Goal: Check status: Check status

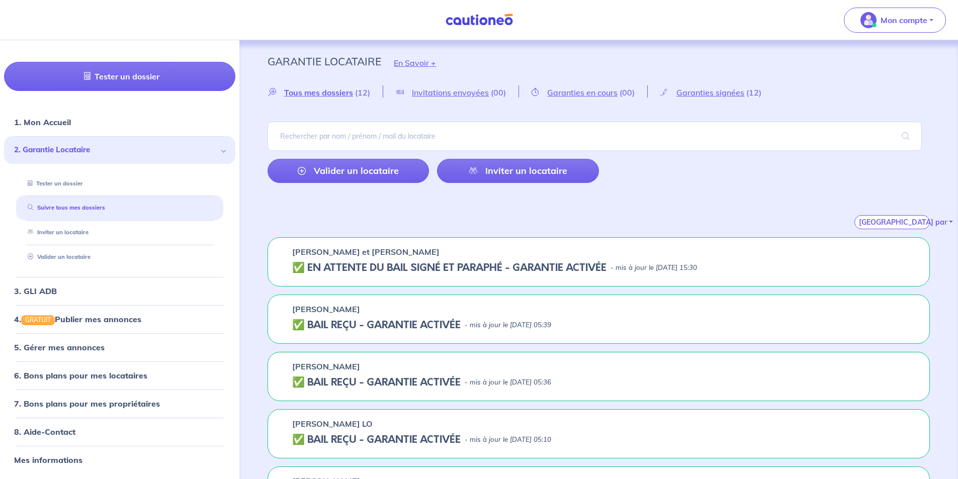
scroll to position [50, 0]
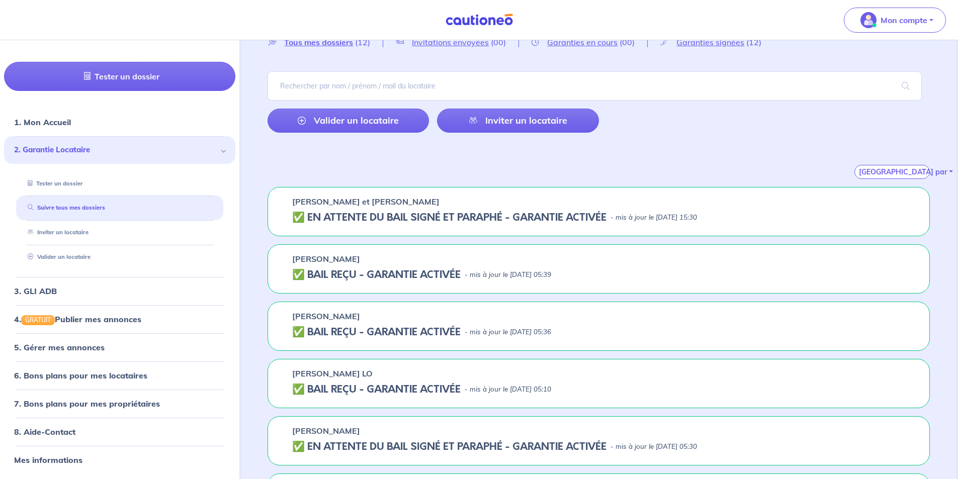
click at [476, 224] on h5 "✅️️️ EN ATTENTE DU BAIL SIGNÉ ET PARAPHÉ - GARANTIE ACTIVÉE" at bounding box center [449, 218] width 314 height 12
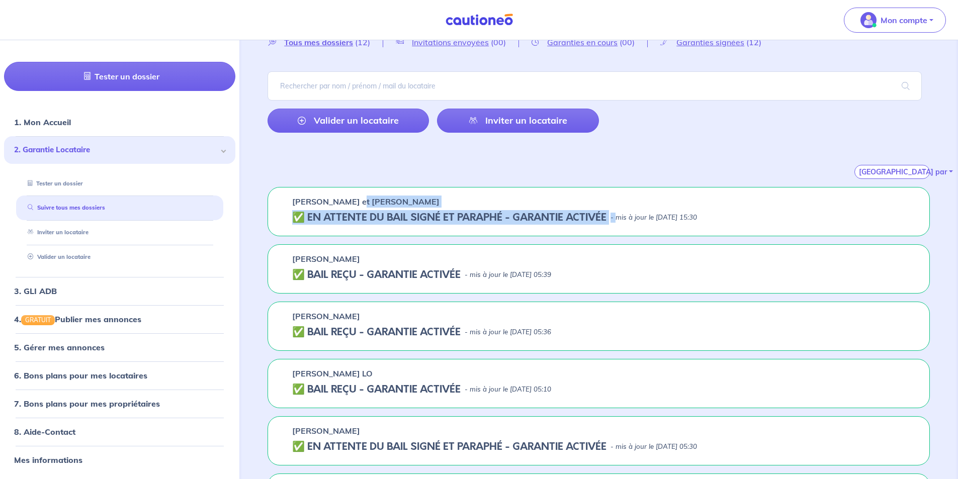
drag, startPoint x: 618, startPoint y: 216, endPoint x: 353, endPoint y: 207, distance: 265.1
click at [353, 207] on div "[PERSON_NAME] et [PERSON_NAME] ✅️️️ EN ATTENTE DU BAIL SIGNÉ ET PARAPHÉ - GARAN…" at bounding box center [598, 211] width 662 height 49
click at [387, 222] on h5 "✅️️️ EN ATTENTE DU BAIL SIGNÉ ET PARAPHÉ - GARANTIE ACTIVÉE" at bounding box center [449, 218] width 314 height 12
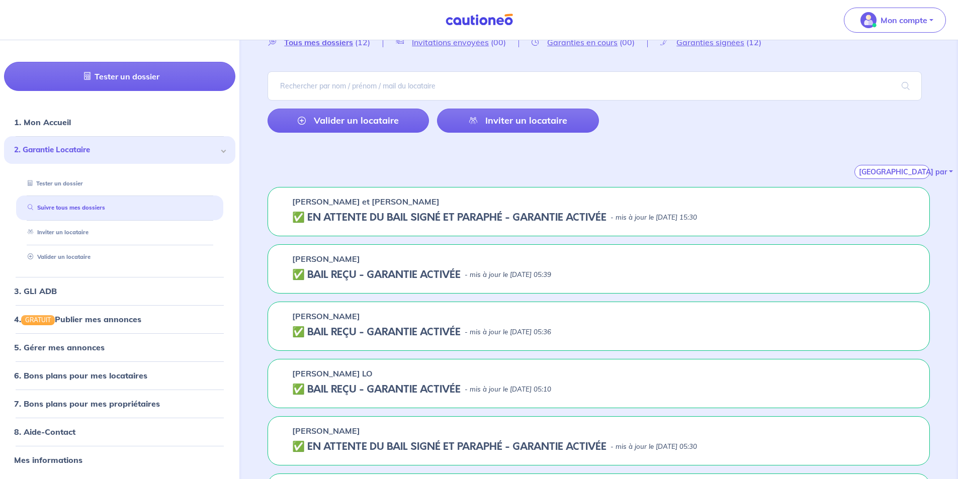
click at [498, 223] on h5 "✅️️️ EN ATTENTE DU BAIL SIGNÉ ET PARAPHÉ - GARANTIE ACTIVÉE" at bounding box center [449, 218] width 314 height 12
click at [463, 216] on h5 "✅️️️ EN ATTENTE DU BAIL SIGNÉ ET PARAPHÉ - GARANTIE ACTIVÉE" at bounding box center [449, 218] width 314 height 12
click at [370, 263] on div "[PERSON_NAME]" at bounding box center [598, 259] width 613 height 12
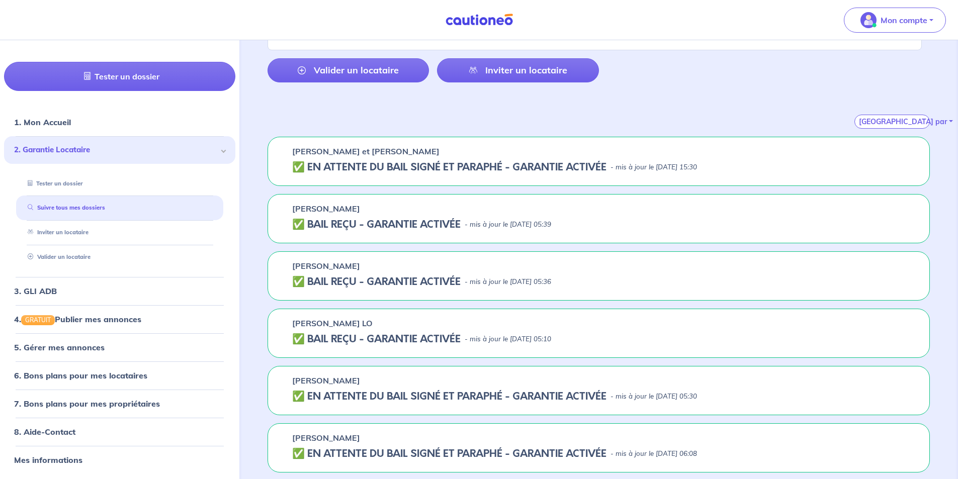
scroll to position [0, 0]
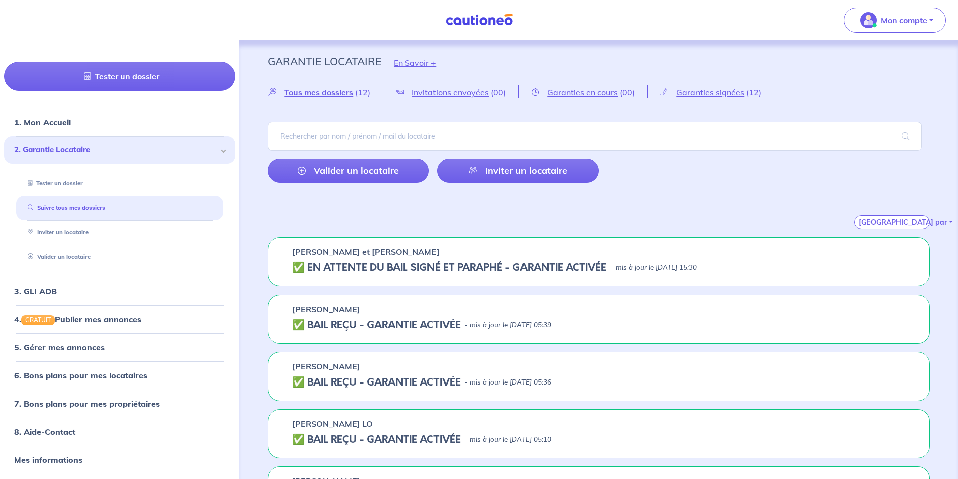
click at [419, 270] on h5 "✅️️️ EN ATTENTE DU BAIL SIGNÉ ET PARAPHÉ - GARANTIE ACTIVÉE" at bounding box center [449, 268] width 314 height 12
click at [389, 267] on h5 "✅️️️ EN ATTENTE DU BAIL SIGNÉ ET PARAPHÉ - GARANTIE ACTIVÉE" at bounding box center [449, 268] width 314 height 12
click at [520, 269] on h5 "✅️️️ EN ATTENTE DU BAIL SIGNÉ ET PARAPHÉ - GARANTIE ACTIVÉE" at bounding box center [449, 268] width 314 height 12
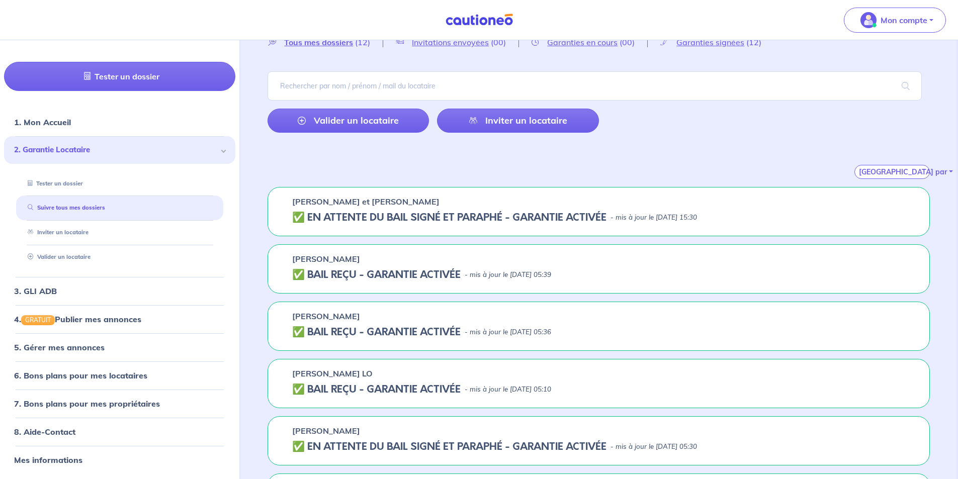
click at [496, 219] on h5 "✅️️️ EN ATTENTE DU BAIL SIGNÉ ET PARAPHÉ - GARANTIE ACTIVÉE" at bounding box center [449, 218] width 314 height 12
click at [349, 209] on div "[PERSON_NAME] et [PERSON_NAME] ✅️️️ EN ATTENTE DU BAIL SIGNÉ ET PARAPHÉ - GARAN…" at bounding box center [598, 211] width 662 height 49
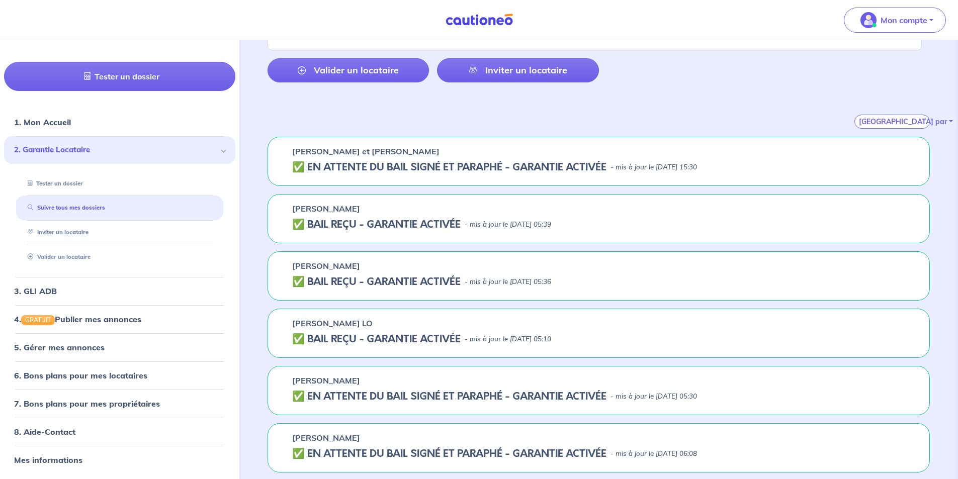
scroll to position [0, 0]
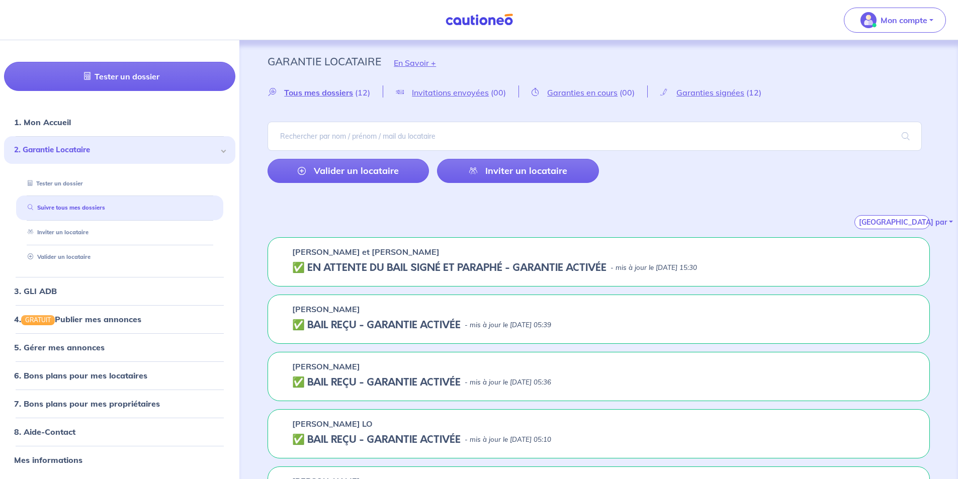
click at [389, 260] on div "[PERSON_NAME] et [PERSON_NAME] ✅️️️ EN ATTENTE DU BAIL SIGNÉ ET PARAPHÉ - GARAN…" at bounding box center [598, 261] width 662 height 49
click at [382, 266] on h5 "✅️️️ EN ATTENTE DU BAIL SIGNÉ ET PARAPHÉ - GARANTIE ACTIVÉE" at bounding box center [449, 268] width 314 height 12
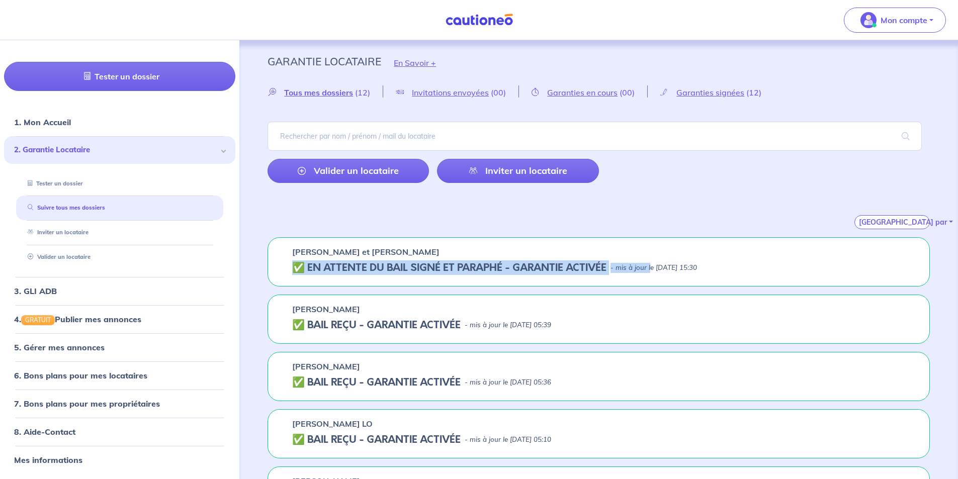
drag, startPoint x: 652, startPoint y: 276, endPoint x: 298, endPoint y: 267, distance: 354.0
click at [298, 267] on div "[PERSON_NAME] et [PERSON_NAME] ✅️️️ EN ATTENTE DU BAIL SIGNÉ ET PARAPHÉ - GARAN…" at bounding box center [598, 261] width 662 height 49
click at [365, 267] on h5 "✅️️️ EN ATTENTE DU BAIL SIGNÉ ET PARAPHÉ - GARANTIE ACTIVÉE" at bounding box center [449, 268] width 314 height 12
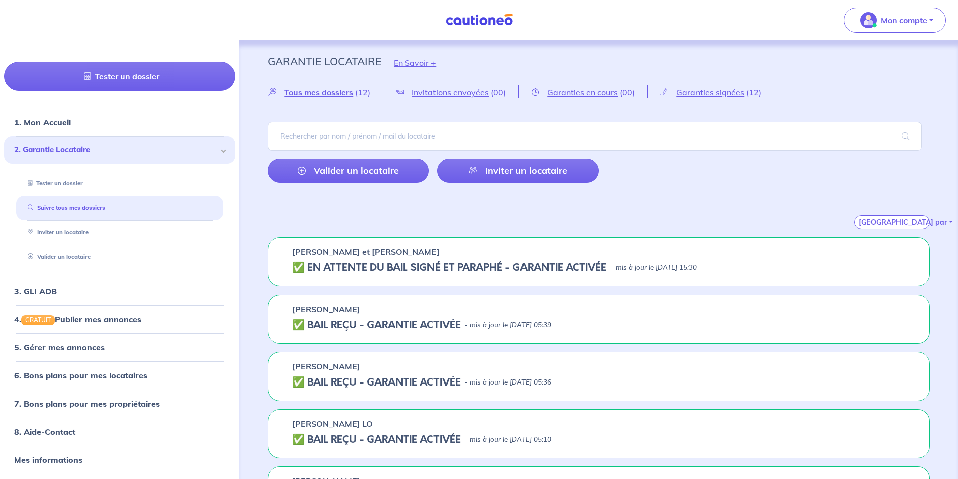
click at [428, 253] on p "[PERSON_NAME] et [PERSON_NAME]" at bounding box center [365, 252] width 147 height 12
drag, startPoint x: 369, startPoint y: 260, endPoint x: 302, endPoint y: 262, distance: 67.4
click at [368, 260] on div "[PERSON_NAME] et [PERSON_NAME] ✅️️️ EN ATTENTE DU BAIL SIGNÉ ET PARAPHÉ - GARAN…" at bounding box center [598, 261] width 662 height 49
drag, startPoint x: 299, startPoint y: 270, endPoint x: 607, endPoint y: 266, distance: 308.7
click at [606, 266] on h5 "✅️️️ EN ATTENTE DU BAIL SIGNÉ ET PARAPHÉ - GARANTIE ACTIVÉE" at bounding box center [449, 268] width 314 height 12
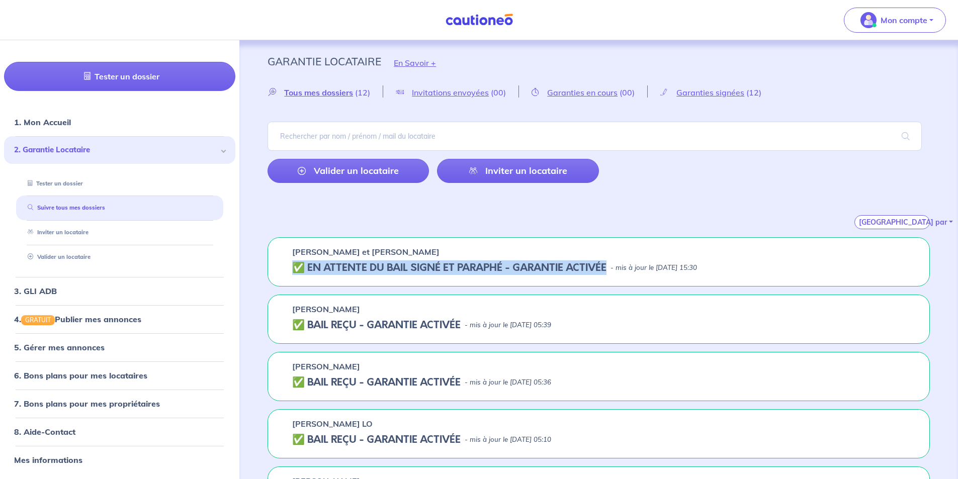
click at [606, 266] on h5 "✅️️️ EN ATTENTE DU BAIL SIGNÉ ET PARAPHÉ - GARANTIE ACTIVÉE" at bounding box center [449, 268] width 314 height 12
click at [569, 274] on div "[PERSON_NAME] et [PERSON_NAME] ✅️️️ EN ATTENTE DU BAIL SIGNÉ ET PARAPHÉ - GARAN…" at bounding box center [598, 261] width 662 height 49
click at [569, 274] on h5 "✅️️️ EN ATTENTE DU BAIL SIGNÉ ET PARAPHÉ - GARANTIE ACTIVÉE" at bounding box center [449, 268] width 314 height 12
click at [685, 267] on p "- mis à jour le [DATE] 15:30" at bounding box center [653, 268] width 86 height 10
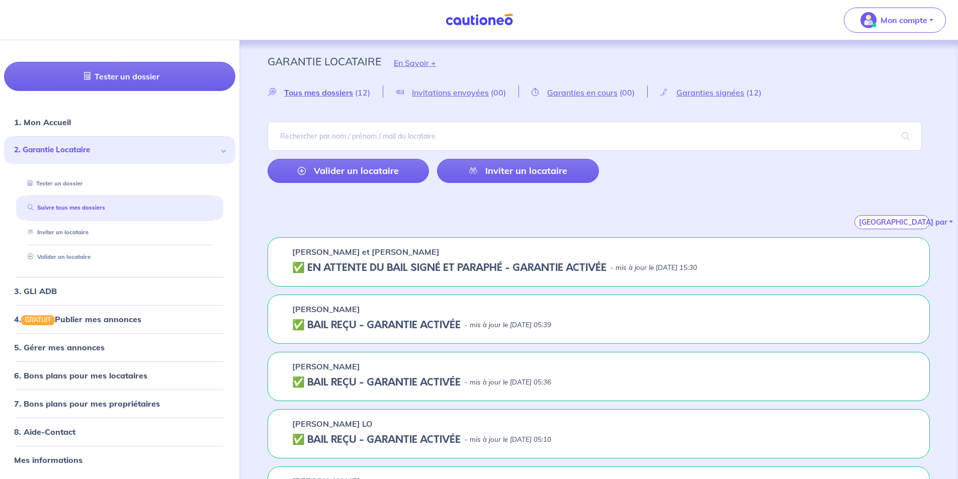
click at [636, 265] on p "- mis à jour le [DATE] 15:30" at bounding box center [653, 268] width 86 height 10
drag, startPoint x: 550, startPoint y: 262, endPoint x: 529, endPoint y: 263, distance: 21.1
click at [545, 263] on h5 "✅️️️ EN ATTENTE DU BAIL SIGNÉ ET PARAPHÉ - GARANTIE ACTIVÉE" at bounding box center [449, 268] width 314 height 12
click at [391, 266] on h5 "✅️️️ EN ATTENTE DU BAIL SIGNÉ ET PARAPHÉ - GARANTIE ACTIVÉE" at bounding box center [449, 268] width 314 height 12
click at [371, 251] on p "[PERSON_NAME] et [PERSON_NAME]" at bounding box center [365, 252] width 147 height 12
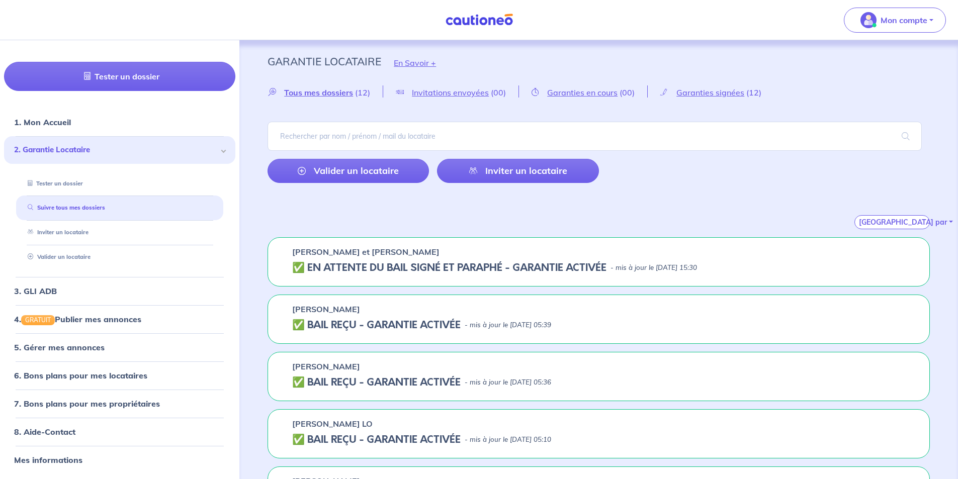
click at [454, 270] on h5 "✅️️️ EN ATTENTE DU BAIL SIGNÉ ET PARAPHÉ - GARANTIE ACTIVÉE" at bounding box center [449, 268] width 314 height 12
click at [309, 263] on h5 "✅️️️ EN ATTENTE DU BAIL SIGNÉ ET PARAPHÉ - GARANTIE ACTIVÉE" at bounding box center [449, 268] width 314 height 12
click at [470, 258] on div "[PERSON_NAME] et [PERSON_NAME] ✅️️️ EN ATTENTE DU BAIL SIGNÉ ET PARAPHÉ - GARAN…" at bounding box center [598, 261] width 662 height 49
click at [474, 263] on h5 "✅️️️ EN ATTENTE DU BAIL SIGNÉ ET PARAPHÉ - GARANTIE ACTIVÉE" at bounding box center [449, 268] width 314 height 12
click at [490, 266] on h5 "✅️️️ EN ATTENTE DU BAIL SIGNÉ ET PARAPHÉ - GARANTIE ACTIVÉE" at bounding box center [449, 268] width 314 height 12
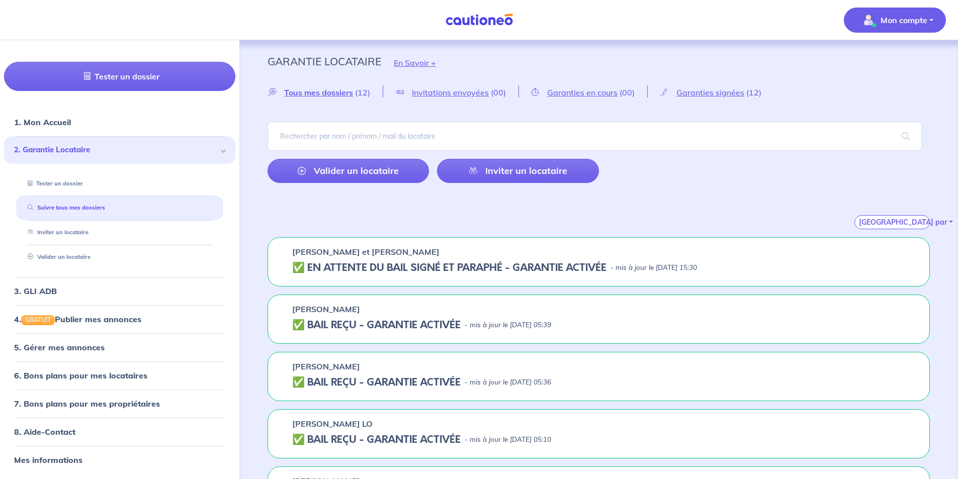
click at [913, 29] on button "Mon compte" at bounding box center [895, 20] width 102 height 25
click at [859, 63] on link "Mes informations" at bounding box center [884, 62] width 81 height 16
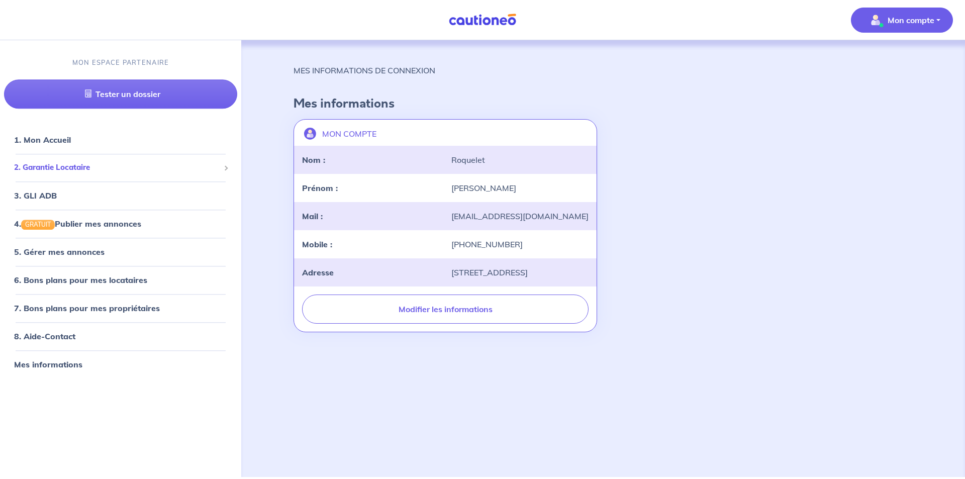
click at [39, 167] on span "2. Garantie Locataire" at bounding box center [117, 168] width 206 height 12
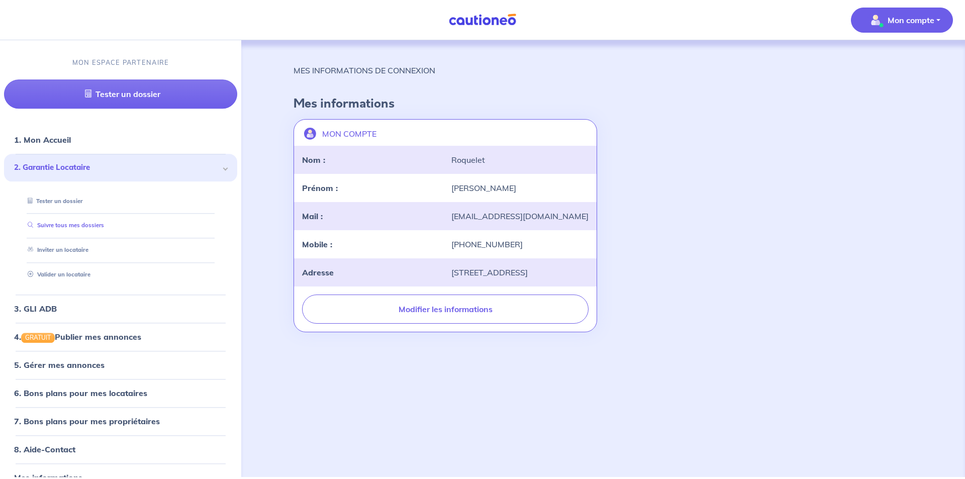
click at [70, 229] on link "Suivre tous mes dossiers" at bounding box center [64, 225] width 80 height 7
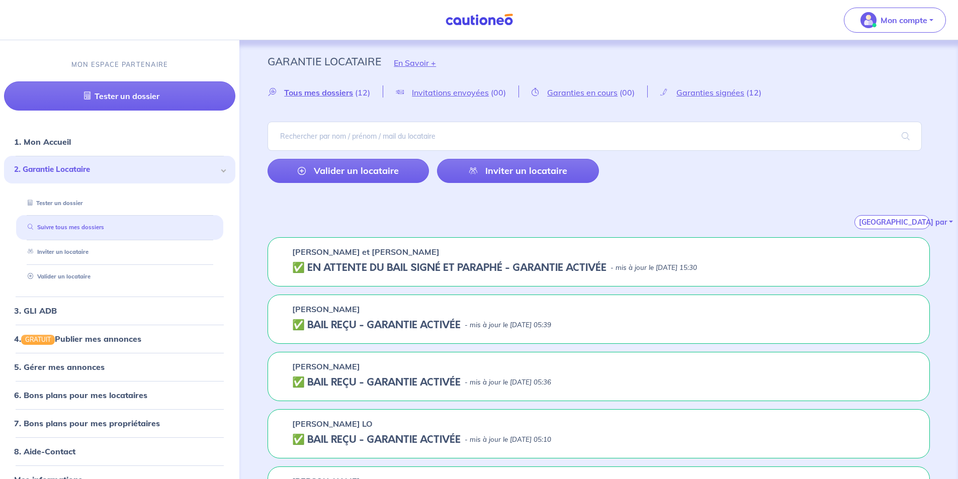
click at [73, 230] on link "Suivre tous mes dossiers" at bounding box center [64, 227] width 80 height 7
click at [359, 265] on h5 "✅️️️ EN ATTENTE DU BAIL SIGNÉ ET PARAPHÉ - GARANTIE ACTIVÉE" at bounding box center [449, 268] width 314 height 12
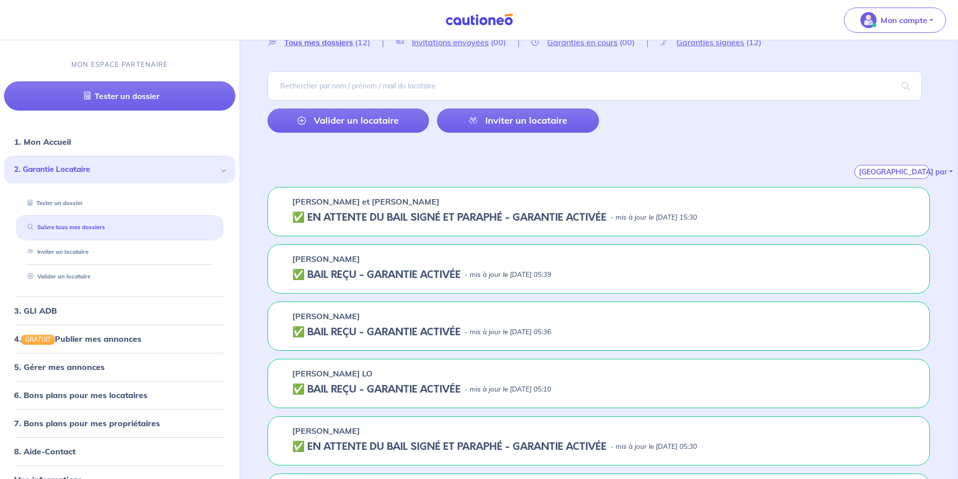
click at [359, 212] on h5 "✅️️️ EN ATTENTE DU BAIL SIGNÉ ET PARAPHÉ - GARANTIE ACTIVÉE" at bounding box center [449, 218] width 314 height 12
click at [345, 215] on h5 "✅️️️ EN ATTENTE DU BAIL SIGNÉ ET PARAPHÉ - GARANTIE ACTIVÉE" at bounding box center [449, 218] width 314 height 12
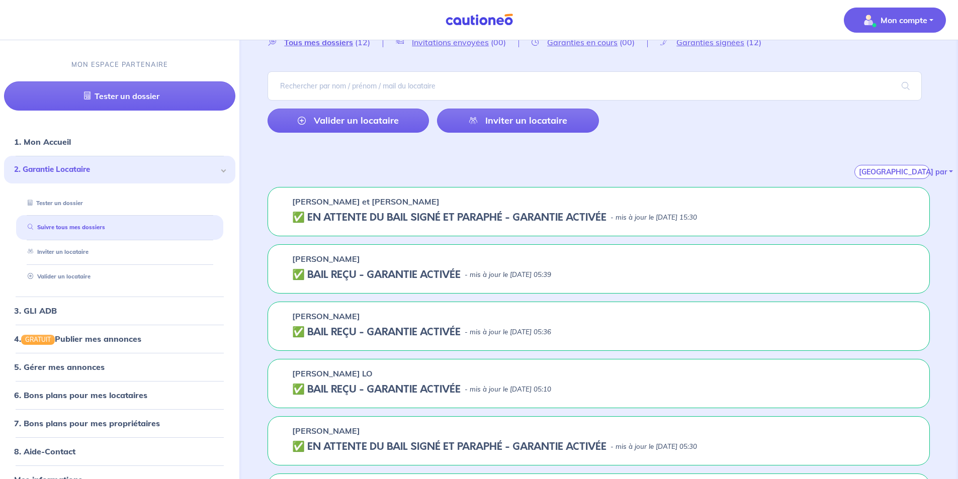
click at [896, 14] on p "Mon compte" at bounding box center [903, 20] width 47 height 12
click at [884, 92] on link "Me déconnecter" at bounding box center [884, 86] width 81 height 16
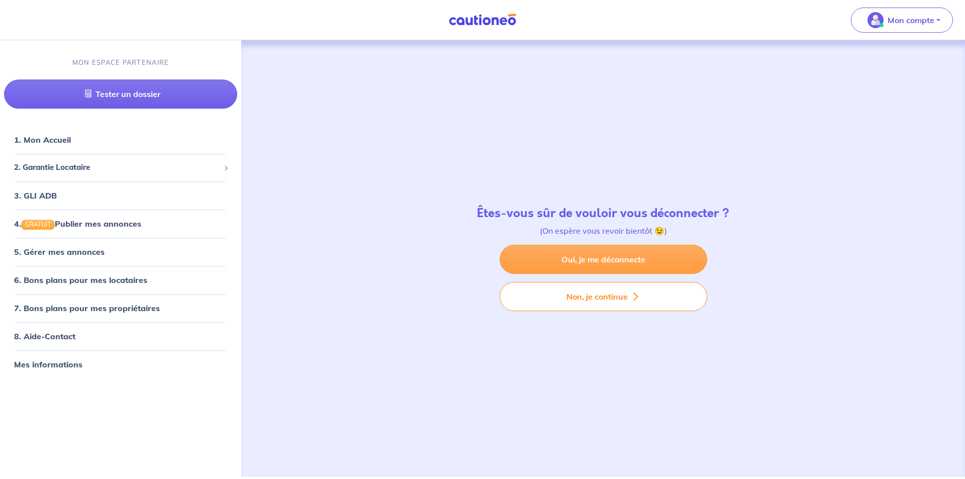
click at [610, 266] on link "Oui, je me déconnecte" at bounding box center [604, 259] width 208 height 29
